Goal: Transaction & Acquisition: Purchase product/service

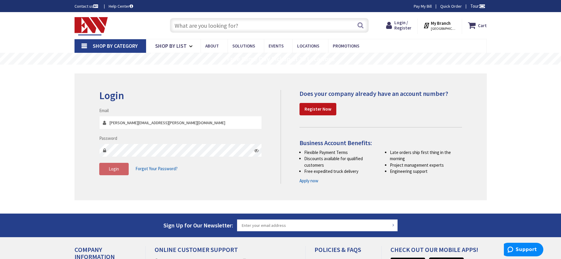
type input "KEITH.MCCORMACK@BANTAMWESSON.COM"
click at [116, 169] on span "Login" at bounding box center [114, 169] width 10 height 6
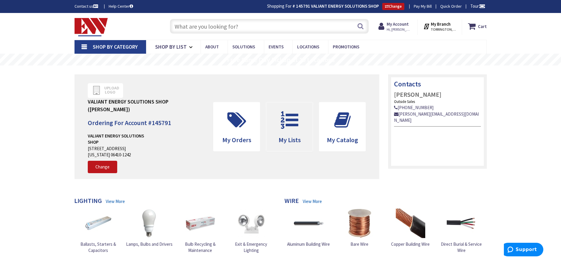
click at [289, 128] on icon at bounding box center [290, 120] width 24 height 18
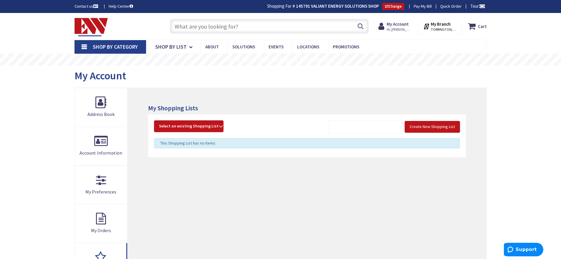
click at [314, 87] on div "My Account" at bounding box center [281, 76] width 412 height 22
click at [264, 80] on div "My Account" at bounding box center [281, 76] width 412 height 22
click at [188, 46] on link "Shop By List" at bounding box center [173, 47] width 54 height 14
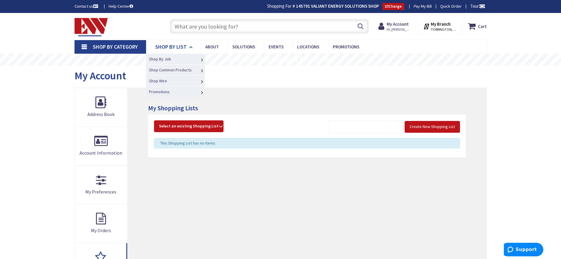
click at [188, 46] on link "Shop By List" at bounding box center [173, 47] width 54 height 14
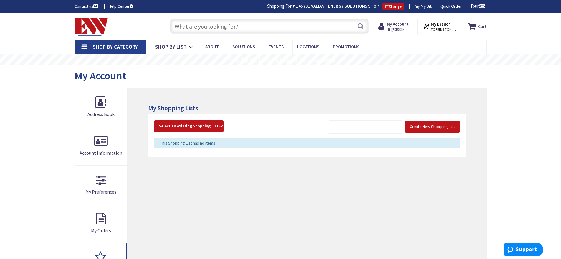
click at [261, 30] on input "text" at bounding box center [269, 26] width 199 height 15
click at [271, 28] on input "text" at bounding box center [269, 26] width 199 height 15
click at [243, 28] on input "text" at bounding box center [269, 26] width 199 height 15
paste input "57565"
type input "57565"
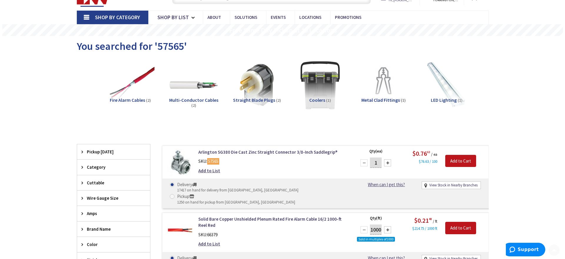
scroll to position [30, 0]
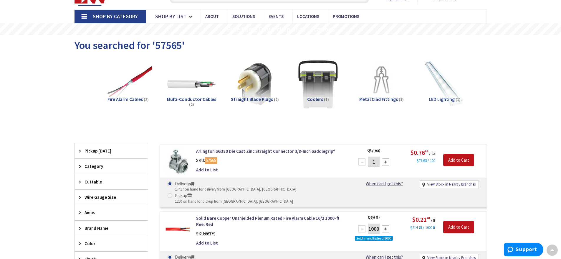
drag, startPoint x: 378, startPoint y: 162, endPoint x: 357, endPoint y: 162, distance: 21.2
click at [357, 162] on div "1" at bounding box center [373, 162] width 35 height 12
type input "100"
click at [448, 158] on input "Add to Cart" at bounding box center [458, 160] width 31 height 12
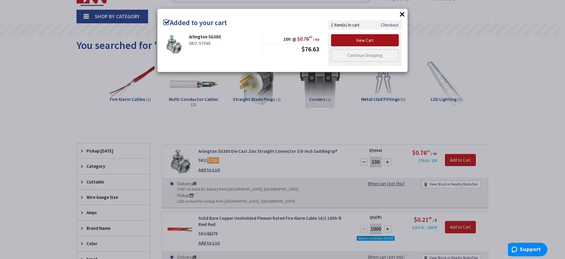
click at [347, 44] on link "View Cart" at bounding box center [365, 40] width 68 height 12
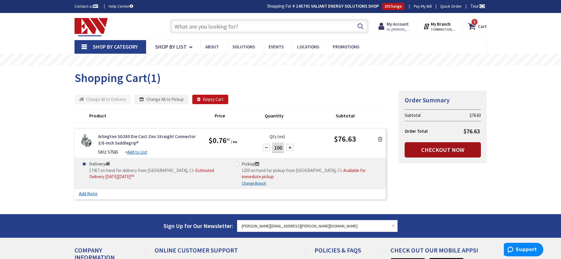
click at [426, 151] on link "Checkout Now" at bounding box center [443, 149] width 76 height 15
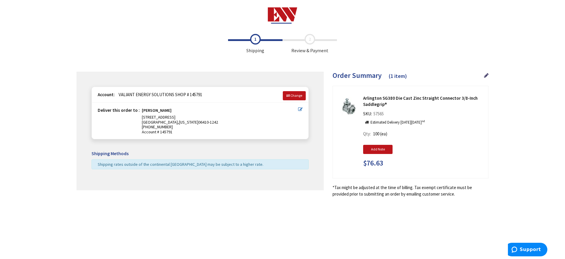
type input "[STREET_ADDRESS]"
type input "[GEOGRAPHIC_DATA]"
type input "06410-1242"
type input "[PHONE_NUMBER]"
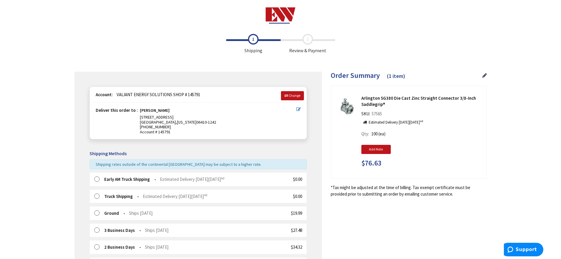
click at [300, 109] on icon at bounding box center [298, 109] width 4 height 4
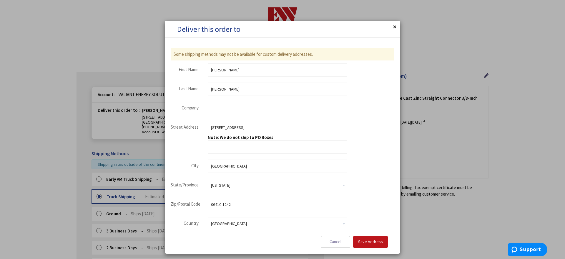
click at [223, 110] on input "Company" at bounding box center [278, 108] width 140 height 13
type input "VALIANT ENERGY"
type input "[STREET_ADDRESS]"
type input "S"
type input "I"
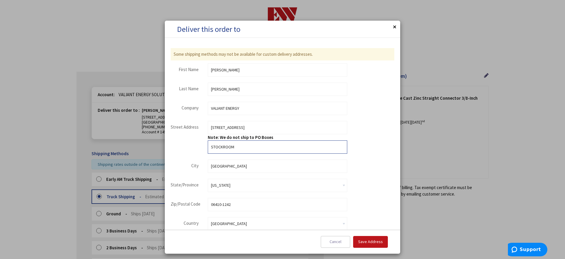
type input "STOCKROOM"
type input "WATERBURY"
type input "06708"
click at [369, 239] on span "Save Address" at bounding box center [370, 241] width 25 height 5
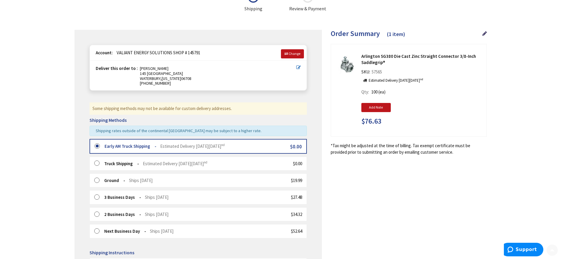
scroll to position [59, 0]
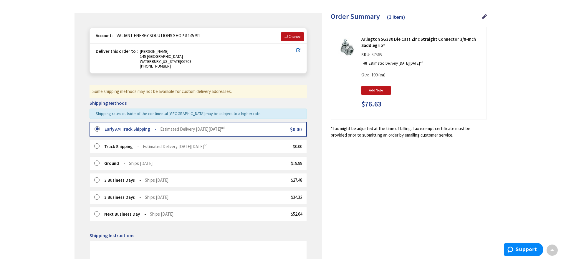
click at [96, 145] on label at bounding box center [98, 146] width 9 height 6
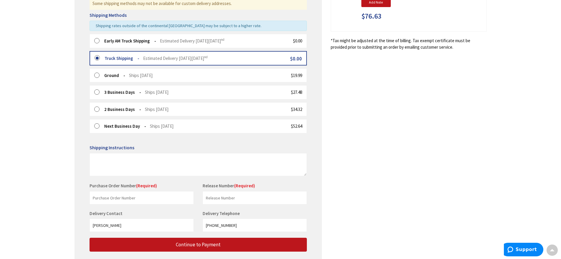
scroll to position [177, 0]
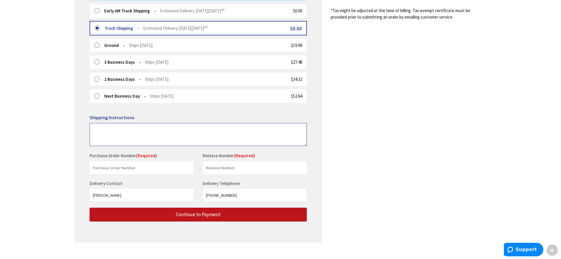
click at [105, 128] on textarea at bounding box center [198, 134] width 217 height 23
type textarea "LEAVE IN GARAGE ON TABLE AT TOP OF STEPS"
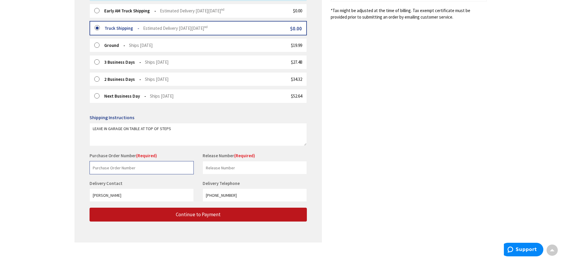
click at [117, 169] on input "text" at bounding box center [142, 167] width 104 height 13
click at [112, 163] on input "text" at bounding box center [142, 167] width 104 height 13
click at [112, 165] on input "text" at bounding box center [142, 167] width 104 height 13
paste input "299187718"
type input "299187718"
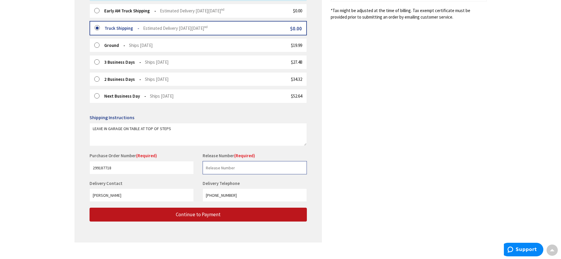
click at [221, 167] on input "text" at bounding box center [255, 167] width 104 height 13
type input "100-5930-450"
drag, startPoint x: 231, startPoint y: 196, endPoint x: 158, endPoint y: 191, distance: 74.1
click at [158, 192] on div "Delivery Contact Keith McCormack Delivery Telephone 203-756-7041" at bounding box center [198, 193] width 226 height 27
type input "203-419-5054"
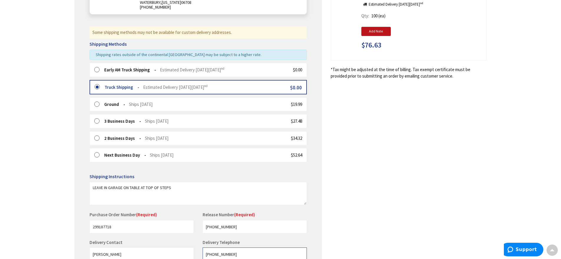
scroll to position [0, 0]
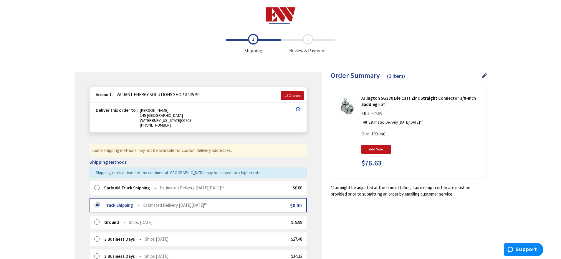
drag, startPoint x: 282, startPoint y: 15, endPoint x: 279, endPoint y: 17, distance: 3.7
click at [282, 15] on img at bounding box center [281, 15] width 30 height 16
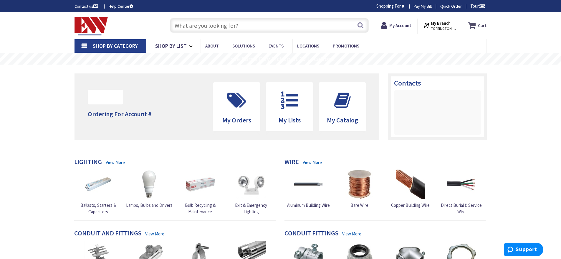
click at [475, 25] on icon at bounding box center [473, 25] width 10 height 11
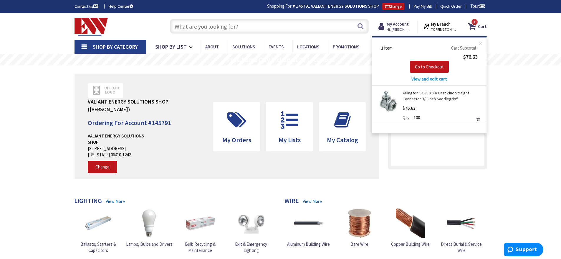
click at [419, 97] on link "Arlington SG380 Die Cast Zinc Straight Connector 3/8-Inch Saddlegrip®" at bounding box center [443, 96] width 80 height 12
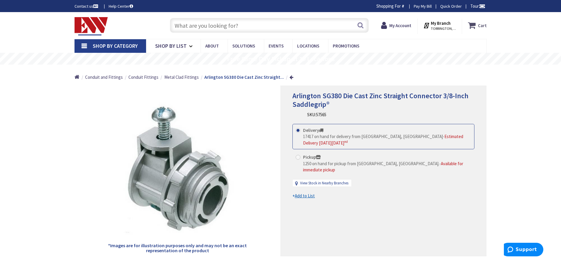
click at [471, 25] on icon at bounding box center [473, 25] width 10 height 11
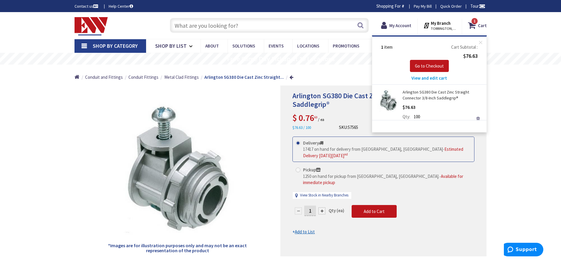
drag, startPoint x: 426, startPoint y: 77, endPoint x: 421, endPoint y: 78, distance: 5.8
click at [426, 77] on span "View and edit cart" at bounding box center [429, 78] width 36 height 6
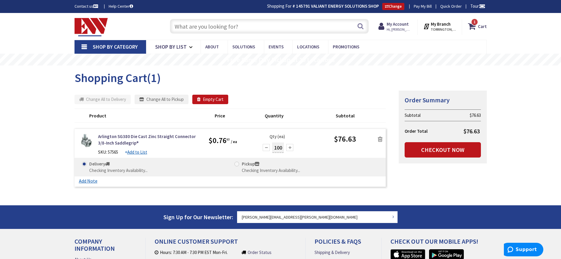
click at [291, 148] on div at bounding box center [289, 147] width 7 height 7
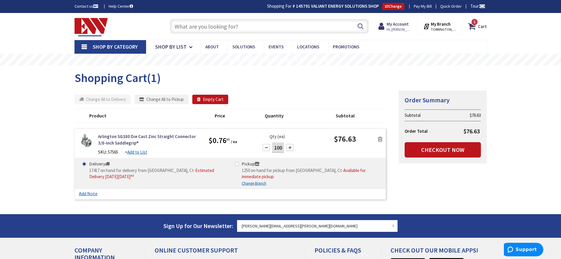
click at [276, 149] on input "100" at bounding box center [278, 147] width 12 height 10
type input "200"
click at [427, 151] on link "Checkout Now" at bounding box center [443, 149] width 76 height 15
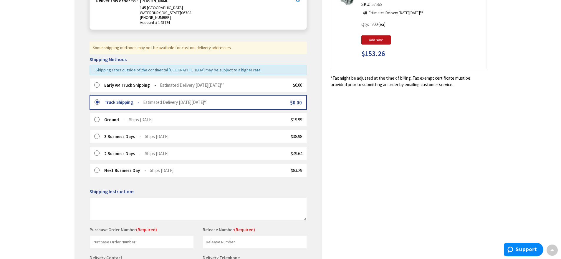
scroll to position [118, 0]
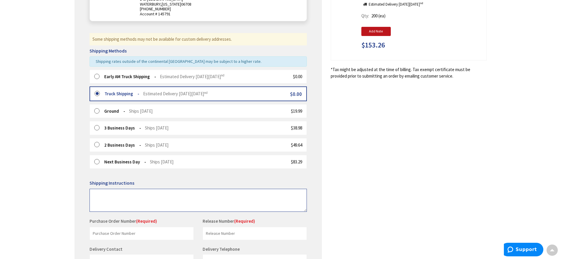
drag, startPoint x: 101, startPoint y: 201, endPoint x: 104, endPoint y: 197, distance: 5.0
click at [103, 199] on textarea at bounding box center [198, 199] width 217 height 23
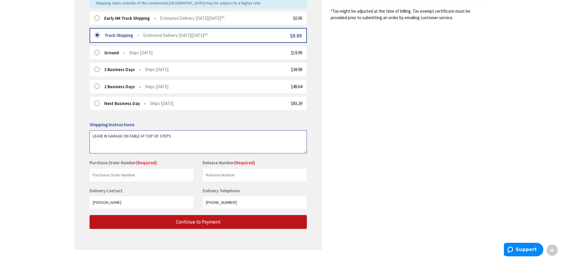
scroll to position [177, 0]
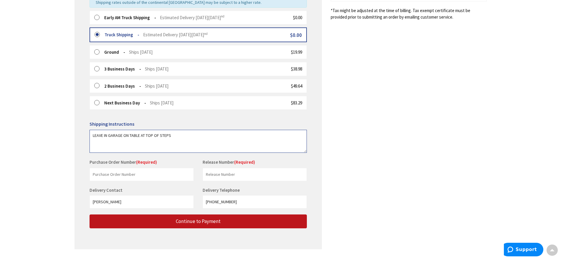
type textarea "LEAVE IN GARAGE ON TABLE AT TOP OF STEPS"
click at [117, 172] on input "text" at bounding box center [142, 174] width 104 height 13
paste input "299187718"
type input "299187718"
click at [223, 175] on input "text" at bounding box center [255, 174] width 104 height 13
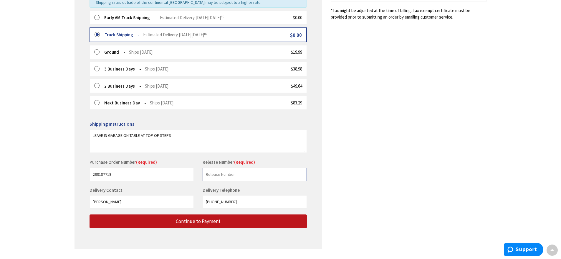
type input "100-5930-450"
drag, startPoint x: 244, startPoint y: 199, endPoint x: 154, endPoint y: 186, distance: 91.3
click at [155, 187] on div "Delivery Contact Keith McCormack Delivery Telephone 203-756-7041" at bounding box center [198, 200] width 226 height 27
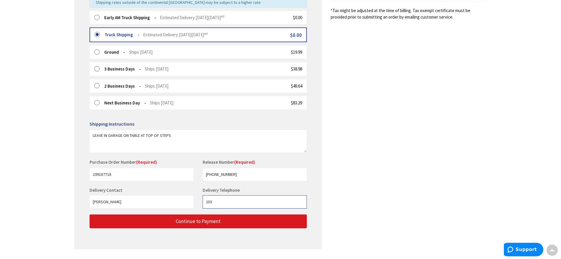
type input "203-419-5054"
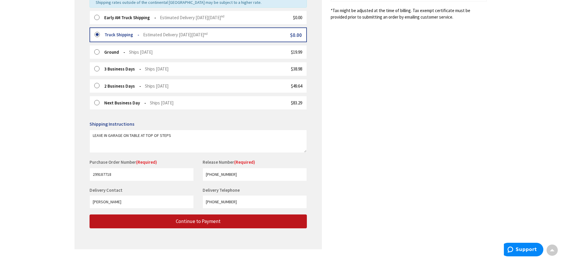
drag, startPoint x: 335, startPoint y: 176, endPoint x: 327, endPoint y: 180, distance: 9.4
click at [335, 176] on div "Shipping Review & Payment Estimated Total $153.26 1 Some items on your order ar…" at bounding box center [281, 54] width 412 height 400
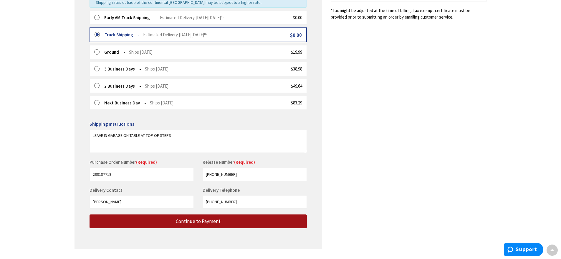
click at [240, 221] on button "Continue to Payment" at bounding box center [198, 221] width 217 height 14
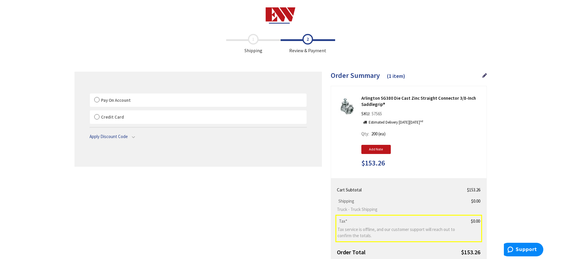
click at [95, 98] on label "Pay On Account" at bounding box center [198, 100] width 217 height 14
click at [90, 95] on input "Pay On Account" at bounding box center [90, 95] width 0 height 0
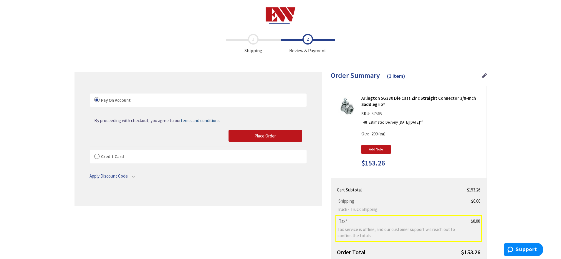
click at [484, 75] on icon at bounding box center [484, 75] width 4 height 5
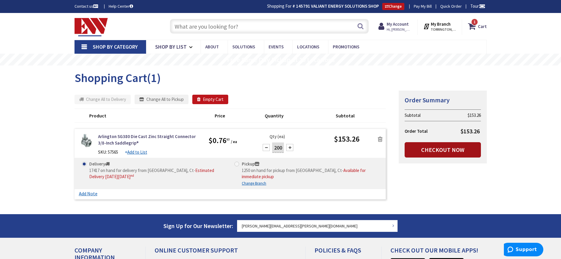
click at [444, 147] on link "Checkout Now" at bounding box center [443, 149] width 76 height 15
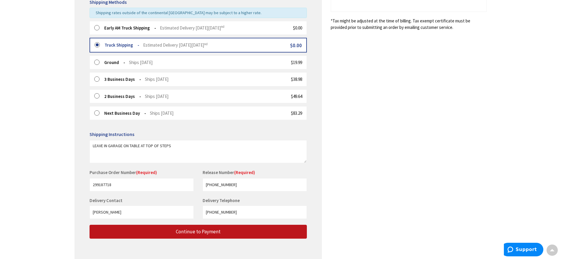
scroll to position [177, 0]
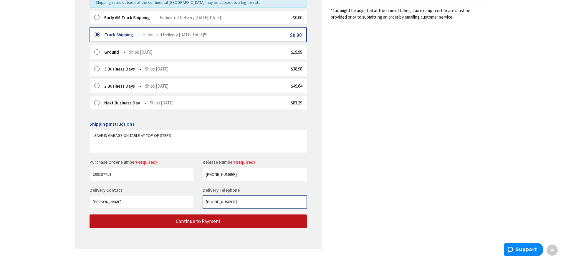
drag, startPoint x: 246, startPoint y: 201, endPoint x: 115, endPoint y: 183, distance: 132.7
click at [116, 183] on form "Early AM Truck Shipping Estimated Delivery [DATE][DATE]" at bounding box center [198, 119] width 217 height 217
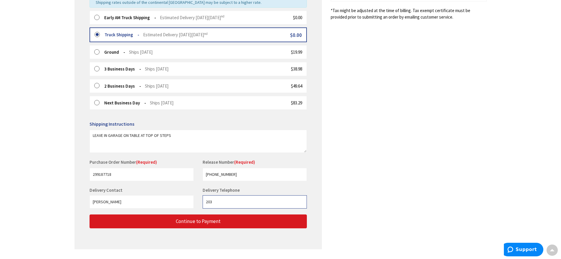
type input "[PHONE_NUMBER]"
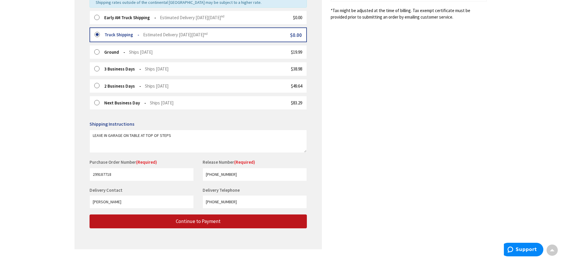
click at [338, 206] on div "Shipping Review & Payment Estimated Total $153.26 1 Some items on your order ar…" at bounding box center [281, 54] width 412 height 400
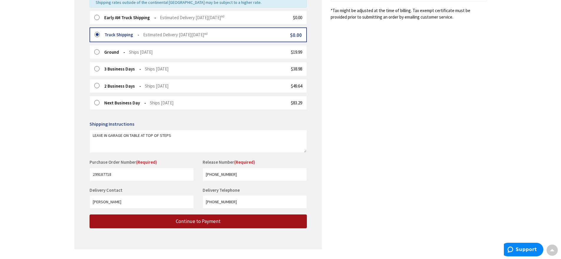
click at [205, 218] on span "Continue to Payment" at bounding box center [198, 221] width 45 height 6
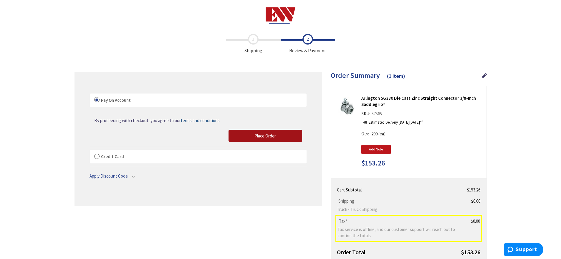
click at [260, 137] on span "Place Order" at bounding box center [264, 136] width 21 height 6
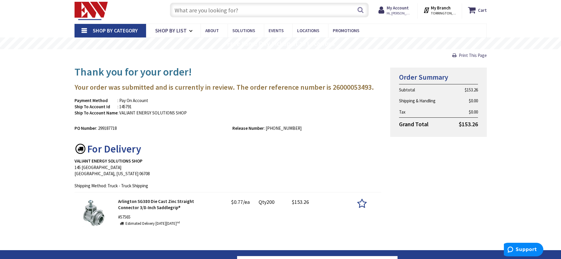
scroll to position [29, 0]
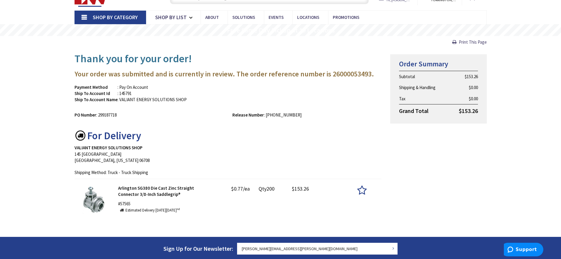
click at [337, 73] on h3 "Your order was submitted and is currently in review. The order reference number…" at bounding box center [228, 74] width 307 height 8
copy h3 "26000053493"
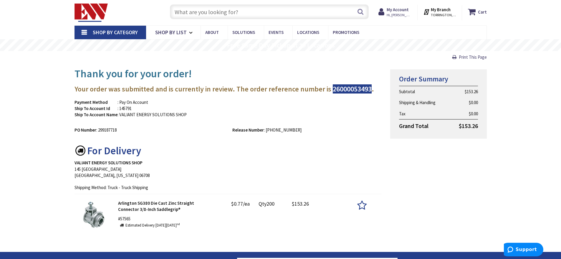
scroll to position [0, 0]
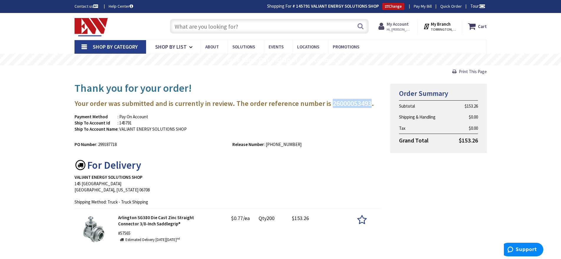
click at [399, 24] on strong "My Account" at bounding box center [398, 24] width 22 height 6
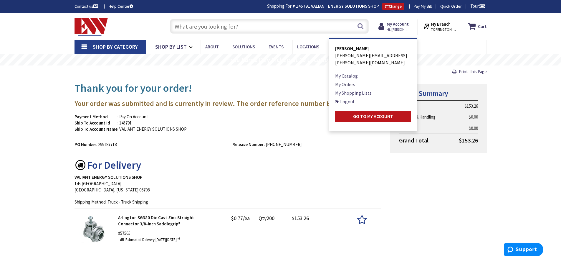
click at [346, 81] on link "My Orders" at bounding box center [345, 84] width 20 height 7
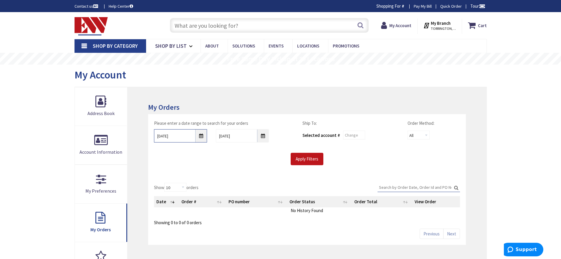
click at [204, 136] on input "9/24/2025" at bounding box center [180, 135] width 53 height 13
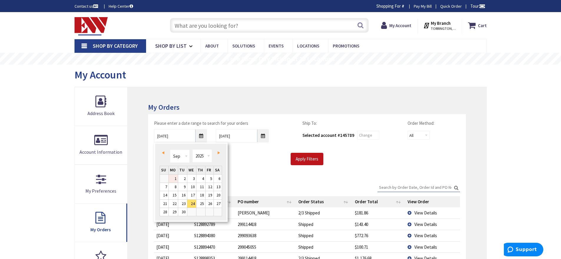
click at [176, 179] on link "1" at bounding box center [173, 178] width 9 height 8
type input "09/01/2025"
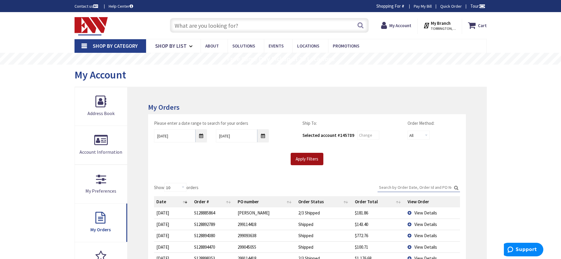
click at [302, 160] on input "Apply Filters" at bounding box center [307, 159] width 33 height 12
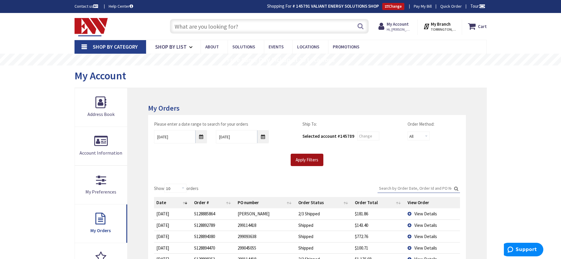
scroll to position [29, 0]
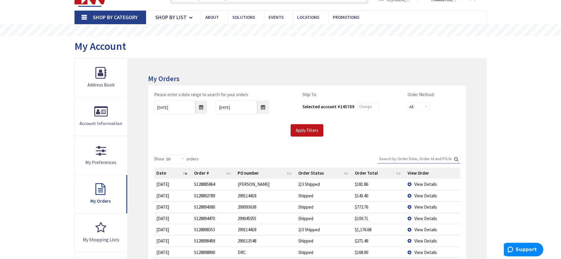
click at [188, 137] on div "Please enter a date range to search for your orders 09/01/2025 10/1/2025 Ship T…" at bounding box center [306, 116] width 317 height 63
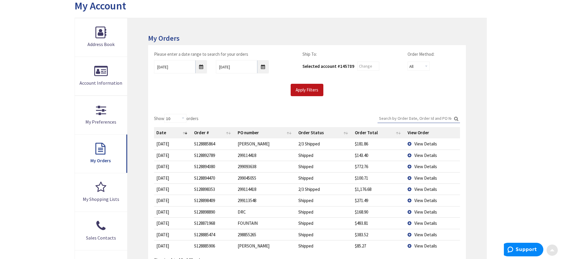
scroll to position [88, 0]
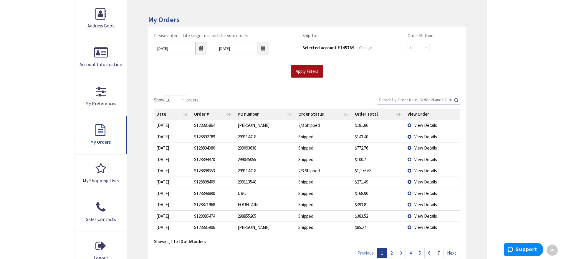
click at [306, 72] on input "Apply Filters" at bounding box center [307, 71] width 33 height 12
click at [426, 48] on select "All Offline Online" at bounding box center [419, 47] width 22 height 9
click at [408, 43] on select "All Offline Online" at bounding box center [419, 47] width 22 height 9
click at [308, 74] on input "Apply Filters" at bounding box center [307, 71] width 33 height 12
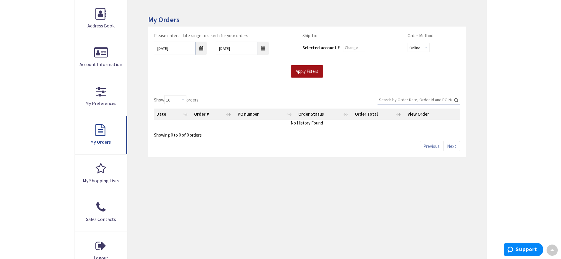
click at [307, 73] on input "Apply Filters" at bounding box center [307, 71] width 33 height 12
click at [300, 70] on input "Apply Filters" at bounding box center [307, 71] width 33 height 12
click at [390, 99] on input "Search:" at bounding box center [419, 99] width 82 height 9
click at [414, 48] on select "All Offline Online" at bounding box center [419, 47] width 22 height 9
select select "all"
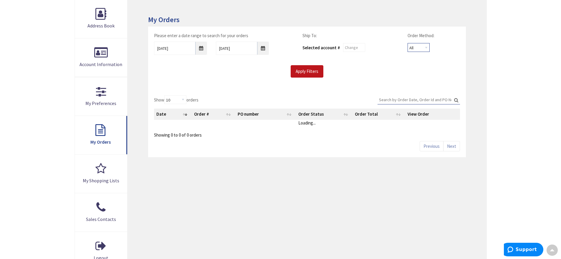
click at [408, 43] on select "All Offline Online" at bounding box center [419, 47] width 22 height 9
click at [398, 98] on input "Search:" at bounding box center [419, 99] width 82 height 9
paste input "299187718"
type input "299187718"
click at [309, 71] on input "Apply Filters" at bounding box center [307, 71] width 33 height 12
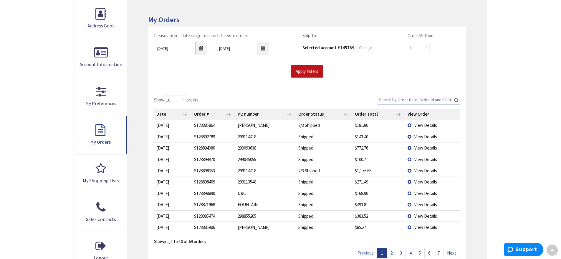
click at [395, 99] on input "Search:" at bounding box center [419, 99] width 82 height 9
paste input "299187718"
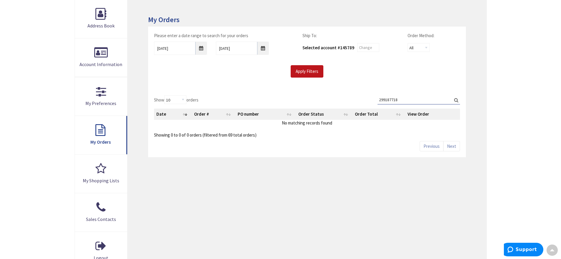
type input "299187718"
click at [457, 101] on label "Search: 299187718" at bounding box center [419, 99] width 82 height 9
click at [457, 101] on input "299187718" at bounding box center [419, 99] width 82 height 9
click at [199, 51] on input "09/01/2025" at bounding box center [180, 48] width 53 height 13
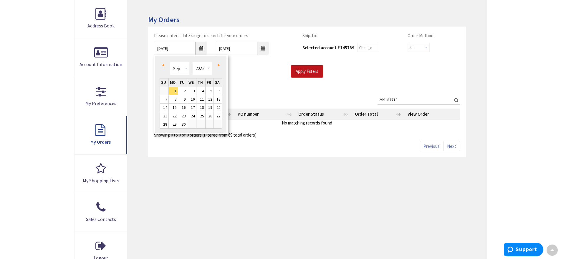
click at [218, 65] on span "Next" at bounding box center [219, 65] width 2 height 3
click at [187, 69] on select "Jan Feb Mar Apr May Jun Jul Aug Sep Oct Nov Dec" at bounding box center [180, 68] width 20 height 13
click at [194, 90] on link "1" at bounding box center [191, 91] width 9 height 8
type input "10/01/2025"
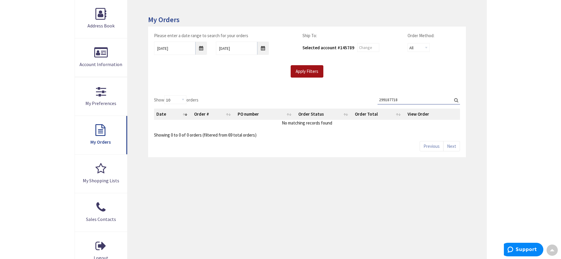
click at [309, 72] on input "Apply Filters" at bounding box center [307, 71] width 33 height 12
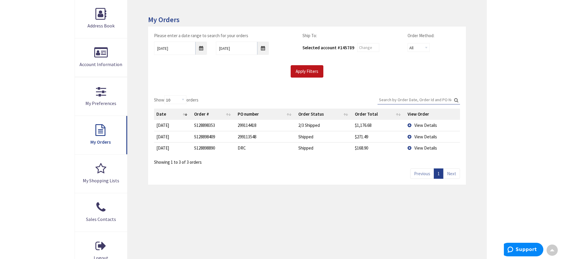
click at [239, 84] on div "Please enter a date range to search for your orders 10/01/2025 10/1/2025 Ship T…" at bounding box center [306, 58] width 317 height 63
click at [387, 102] on input "Search:" at bounding box center [419, 99] width 82 height 9
paste input "299187718"
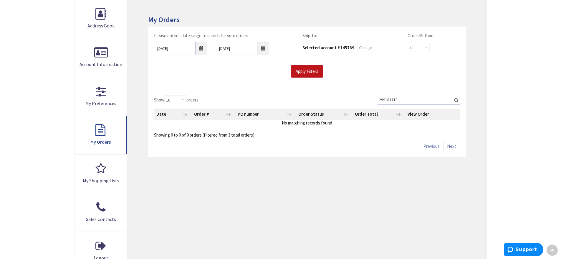
type input "299187718"
